Goal: Check status: Check status

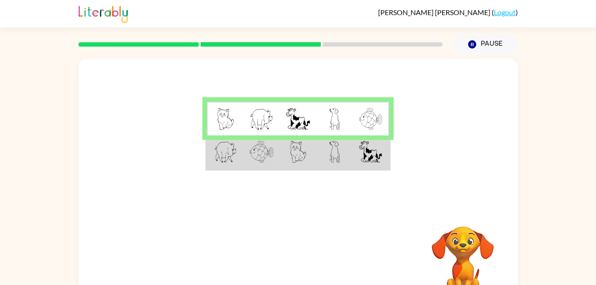
click at [367, 118] on img at bounding box center [370, 119] width 23 height 22
click at [363, 122] on img at bounding box center [370, 119] width 23 height 22
click at [373, 150] on img at bounding box center [370, 152] width 23 height 22
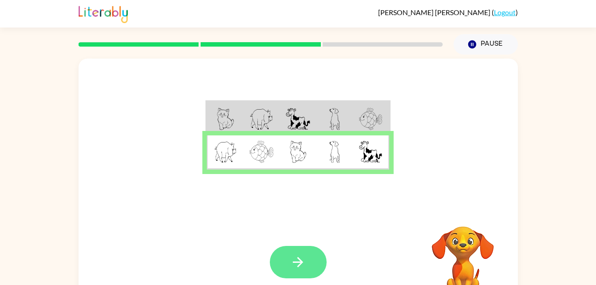
click at [309, 258] on button "button" at bounding box center [298, 262] width 57 height 32
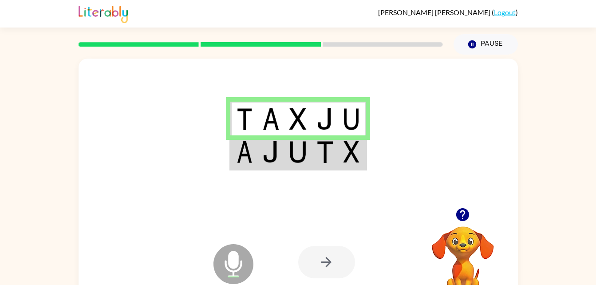
click at [343, 146] on td at bounding box center [352, 152] width 27 height 34
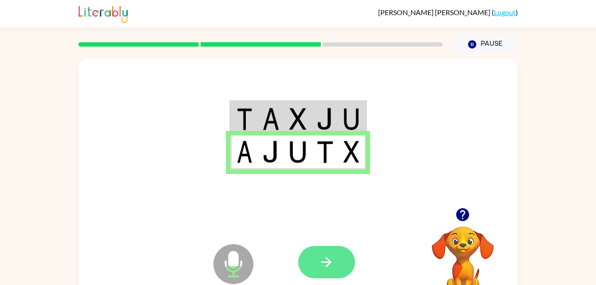
click at [342, 262] on button "button" at bounding box center [326, 262] width 57 height 32
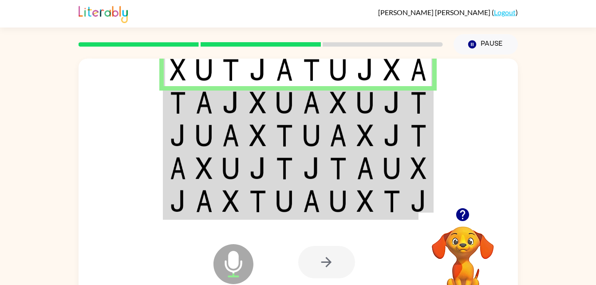
click at [419, 108] on img at bounding box center [418, 102] width 16 height 22
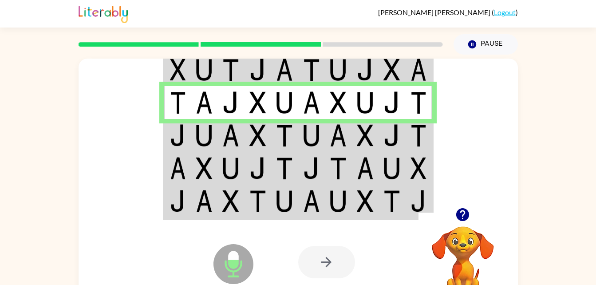
click at [419, 140] on img at bounding box center [418, 135] width 16 height 22
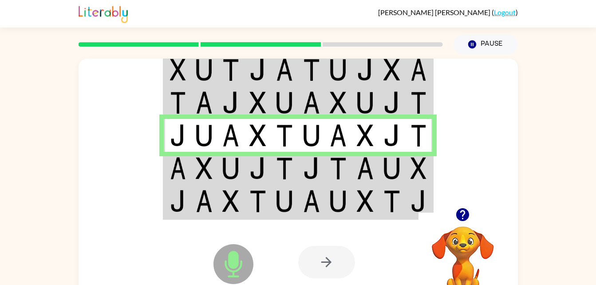
click at [429, 165] on td at bounding box center [419, 168] width 27 height 33
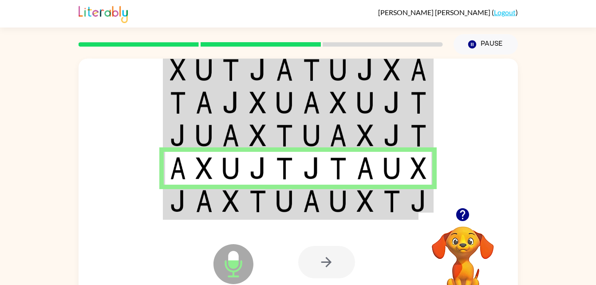
click at [419, 204] on div at bounding box center [462, 214] width 89 height 23
click at [408, 200] on td at bounding box center [419, 202] width 27 height 34
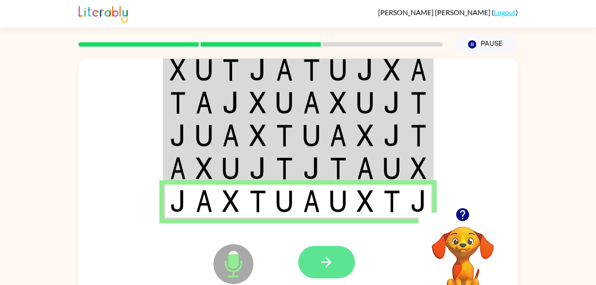
click at [337, 273] on button "button" at bounding box center [326, 262] width 57 height 32
